Goal: Task Accomplishment & Management: Manage account settings

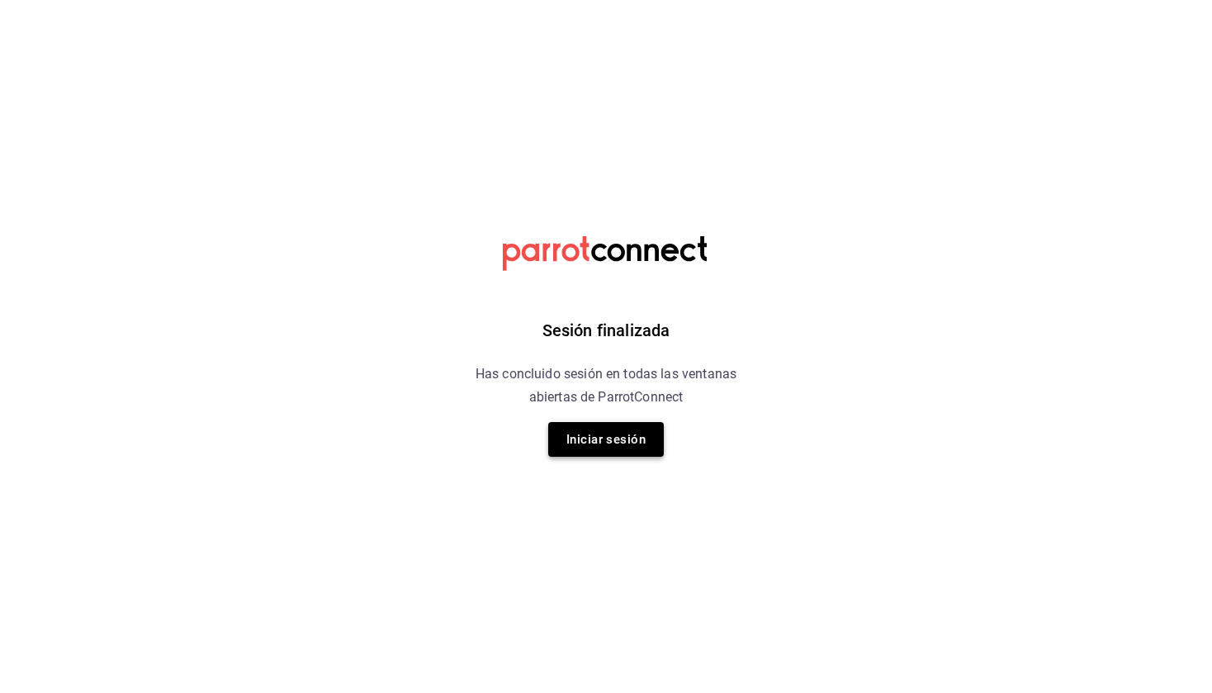
click at [600, 447] on button "Iniciar sesión" at bounding box center [606, 439] width 116 height 35
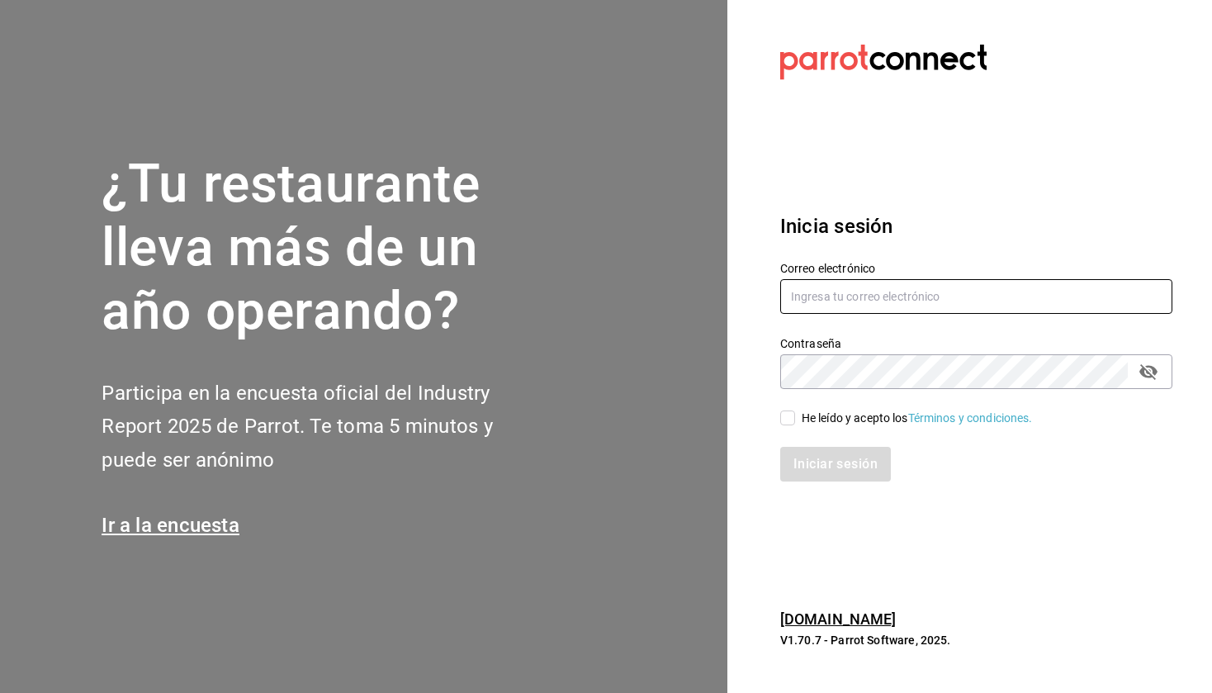
type input "[EMAIL_ADDRESS][DOMAIN_NAME]"
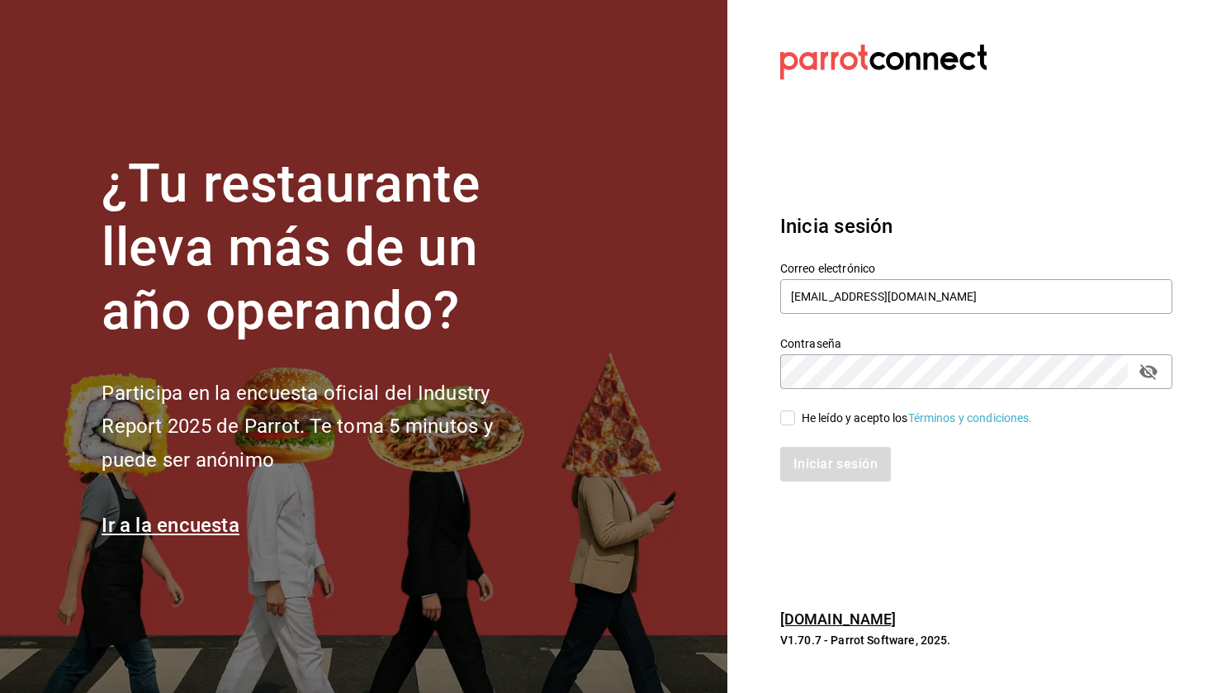
click at [781, 428] on div "Iniciar sesión" at bounding box center [966, 454] width 412 height 54
click at [783, 422] on input "He leído y acepto los Términos y condiciones." at bounding box center [787, 417] width 15 height 15
checkbox input "true"
click at [797, 463] on button "Iniciar sesión" at bounding box center [836, 464] width 112 height 35
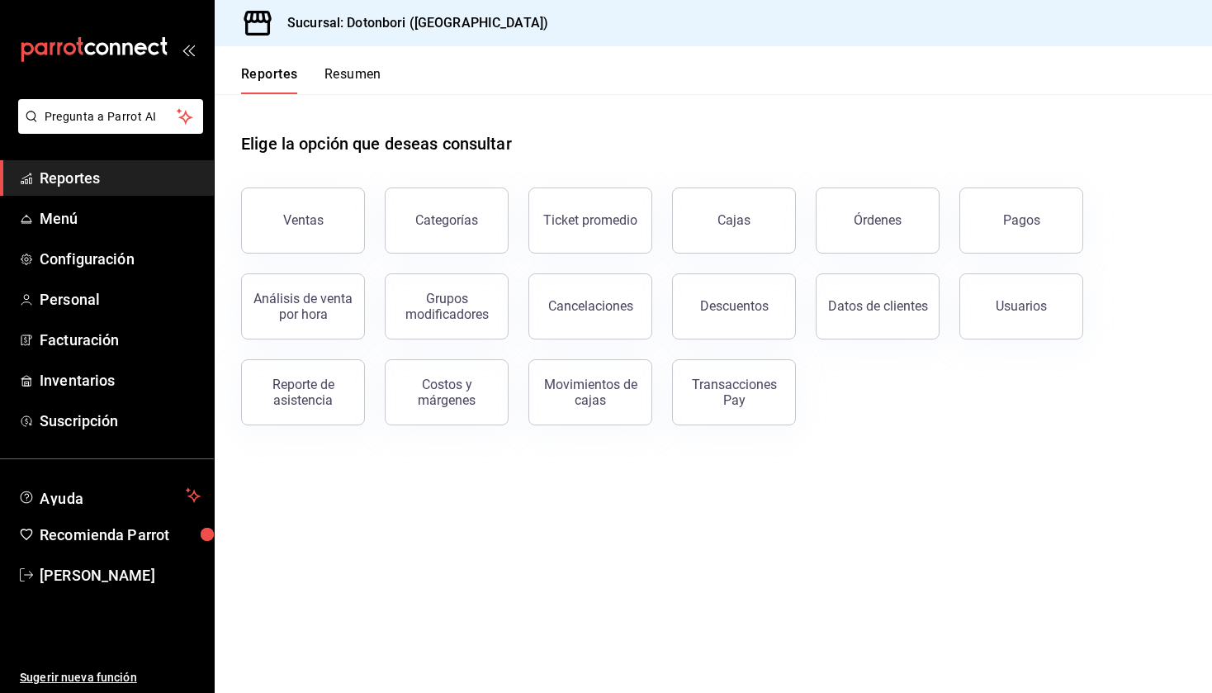
click at [371, 73] on button "Resumen" at bounding box center [352, 80] width 57 height 28
